Goal: Check status: Check status

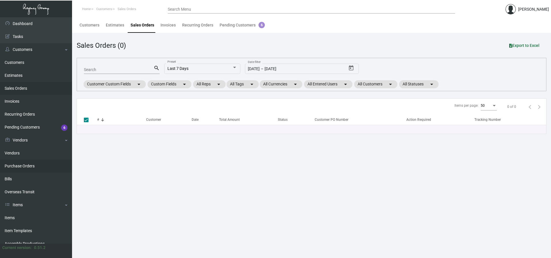
click at [21, 164] on link "Purchase Orders" at bounding box center [36, 166] width 72 height 13
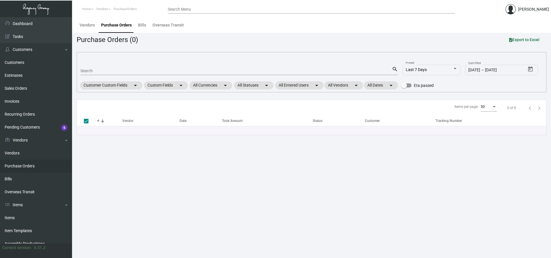
click at [94, 73] on input "Search" at bounding box center [235, 71] width 311 height 5
paste input "107142"
type input "107142"
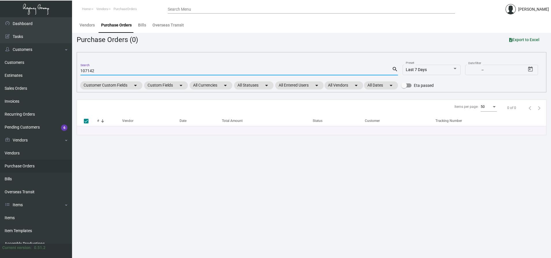
checkbox input "false"
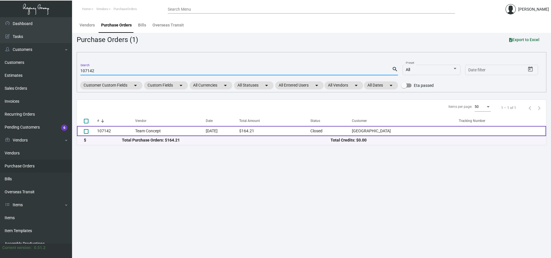
click at [102, 130] on td "107142" at bounding box center [116, 131] width 38 height 10
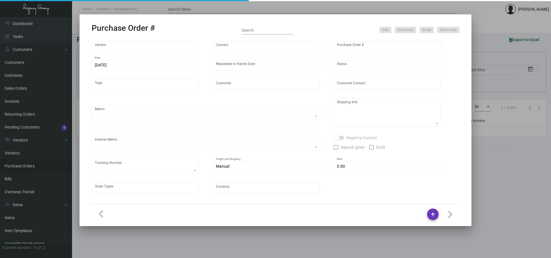
type input "Team Concept"
type input "[PERSON_NAME]"
type input "107142"
type input "[DATE]"
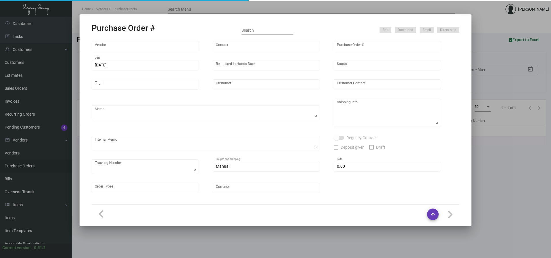
type input "[GEOGRAPHIC_DATA]"
type input "[PERSON_NAME]"
type textarea "***ANY PRICE DISCREPANCY MUST BE CALLED OUT PRIOR TO PROCEEDING WITH THIS ORDER…"
type textarea "[GEOGRAPHIC_DATA] - [PERSON_NAME][GEOGRAPHIC_DATA][STREET_ADDRESS][US_STATE]"
type input "$ 0.00"
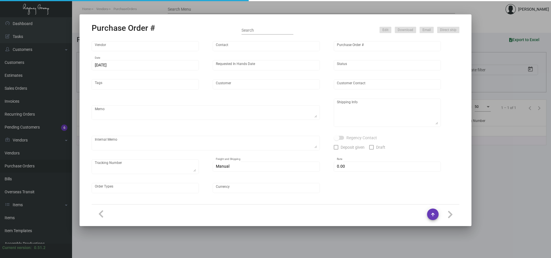
type input "United States Dollar $"
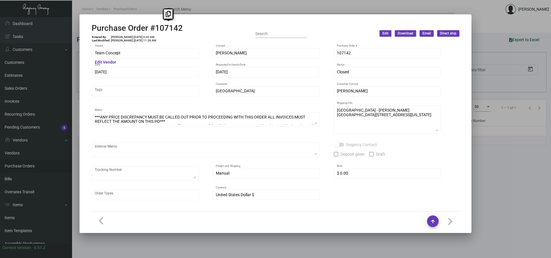
drag, startPoint x: 154, startPoint y: 27, endPoint x: 181, endPoint y: 27, distance: 27.1
click at [181, 27] on h2 "Purchase Order #107142" at bounding box center [137, 28] width 91 height 10
copy h2 "107142"
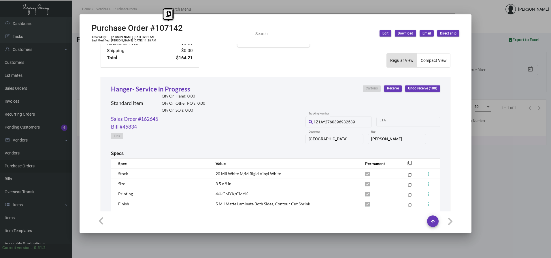
scroll to position [296, 0]
